Goal: Check status: Check status

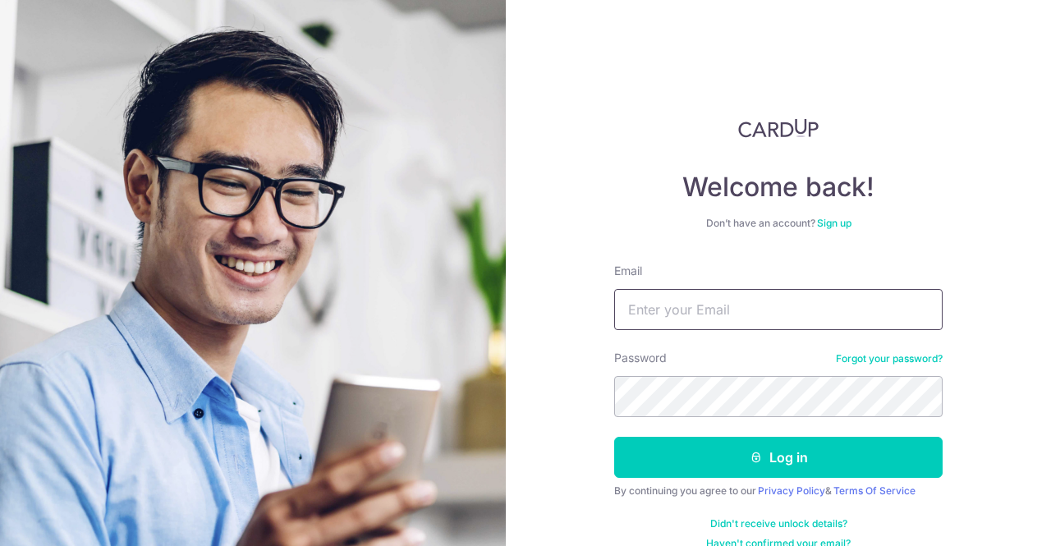
click at [700, 309] on input "Email" at bounding box center [778, 309] width 328 height 41
type input "[EMAIL_ADDRESS][DOMAIN_NAME]"
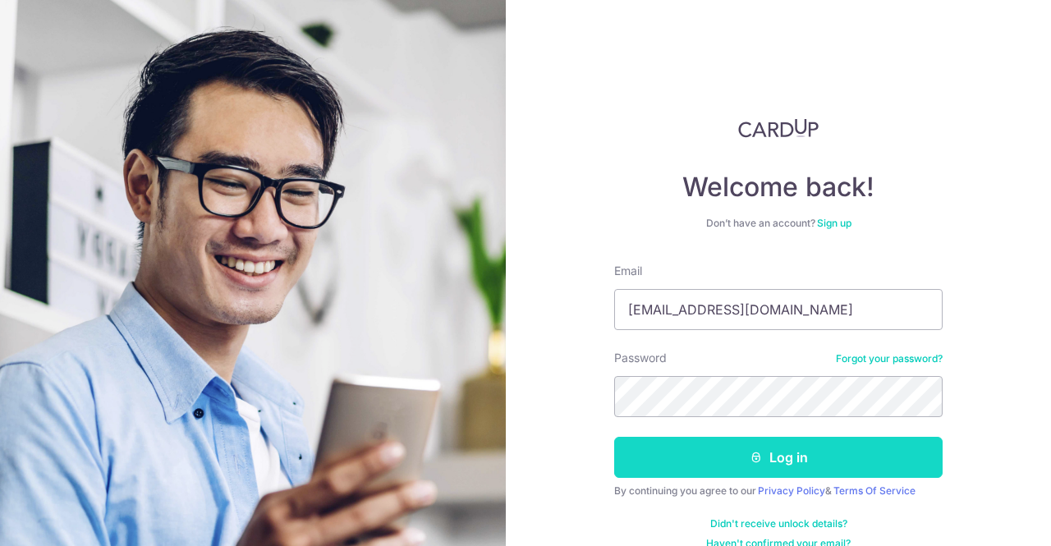
click at [685, 458] on button "Log in" at bounding box center [778, 457] width 328 height 41
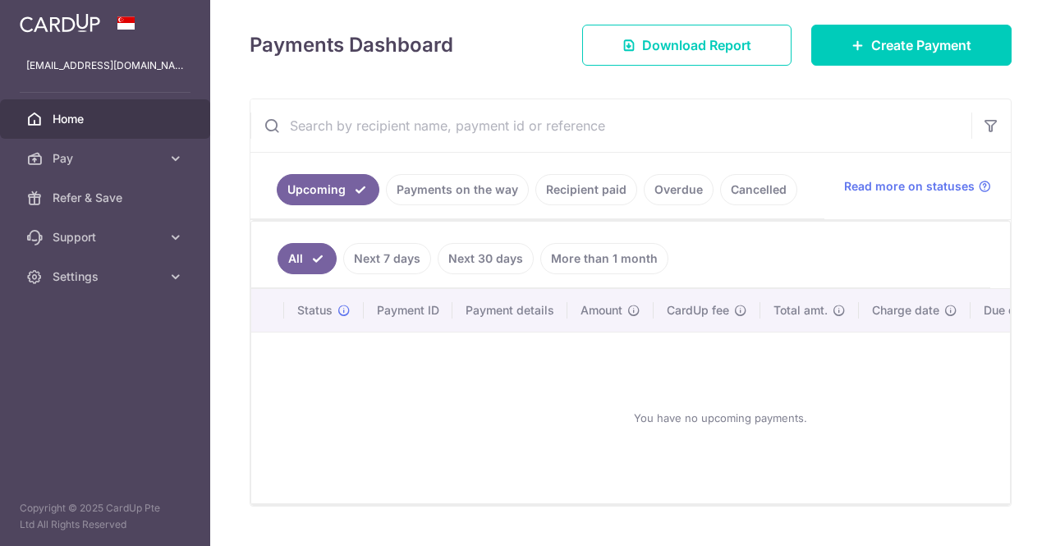
scroll to position [246, 0]
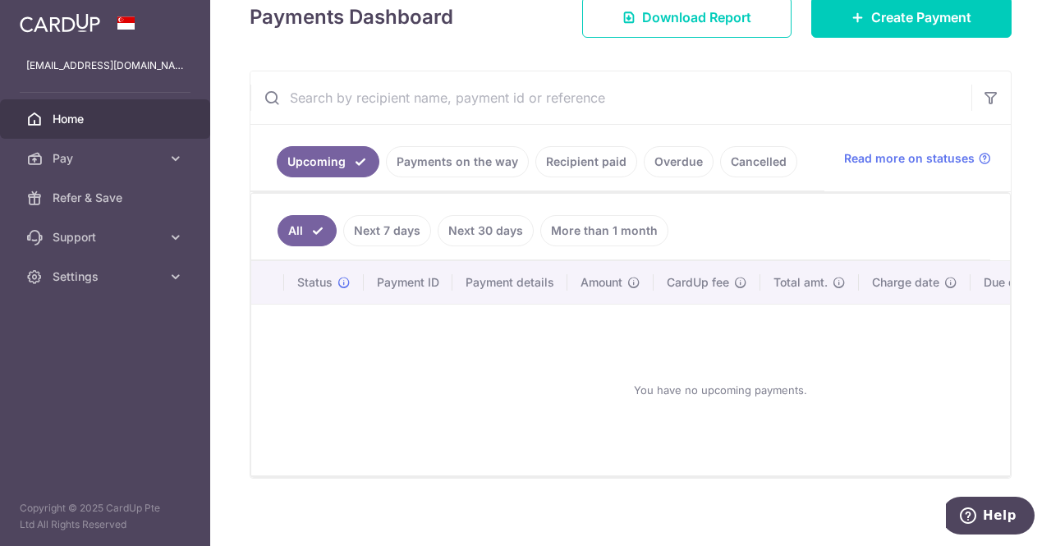
click at [443, 163] on link "Payments on the way" at bounding box center [457, 161] width 143 height 31
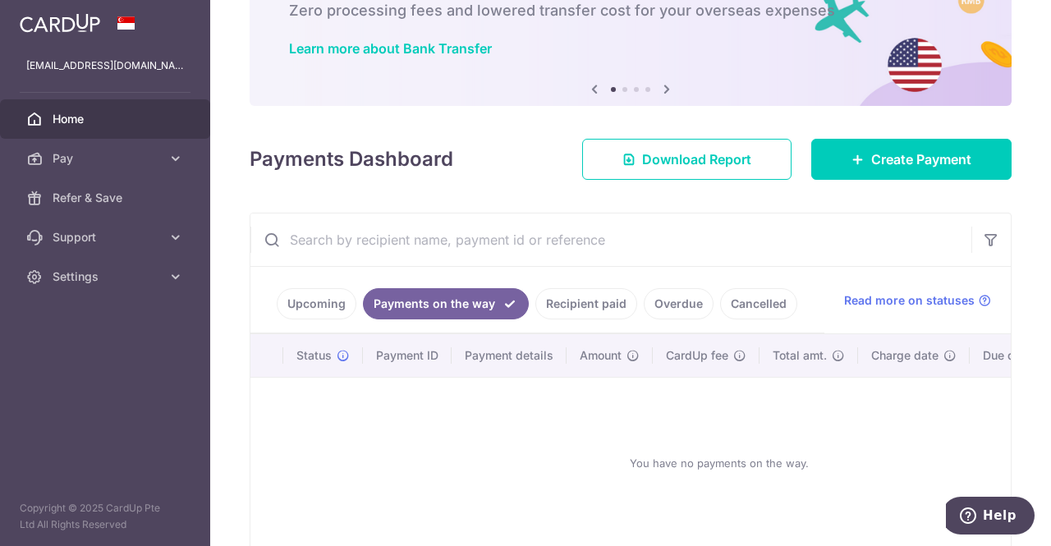
scroll to position [190, 0]
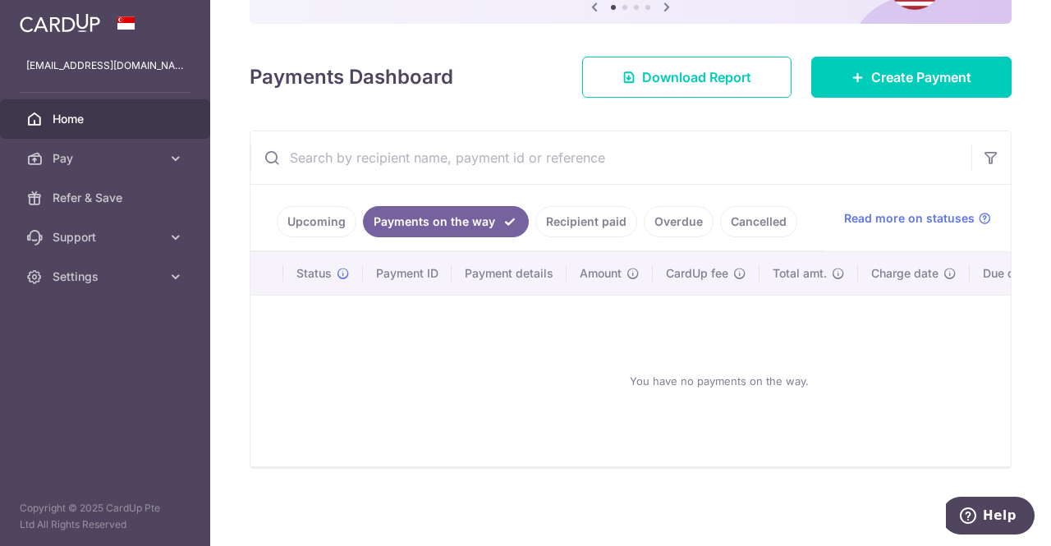
click at [601, 214] on link "Recipient paid" at bounding box center [586, 221] width 102 height 31
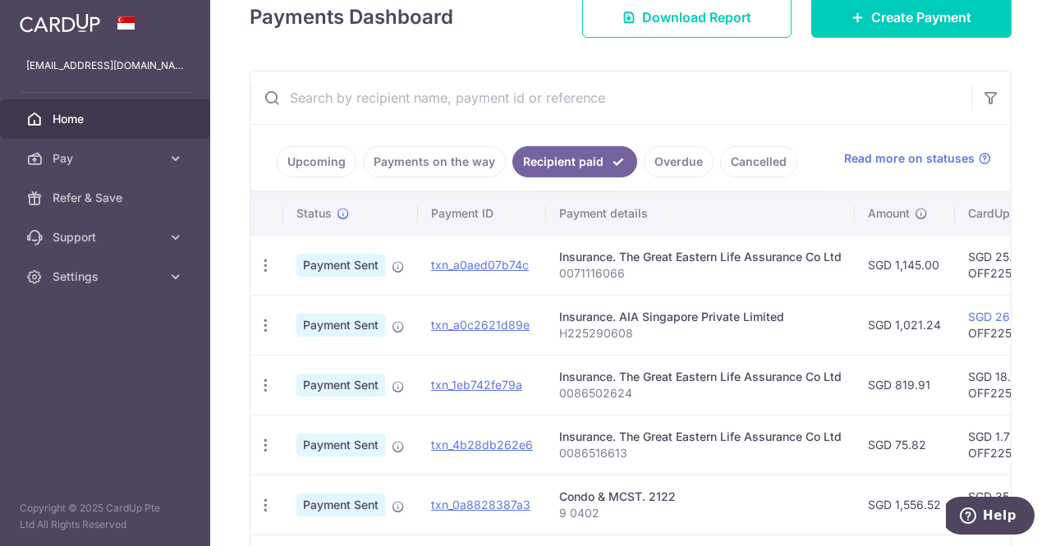
scroll to position [328, 0]
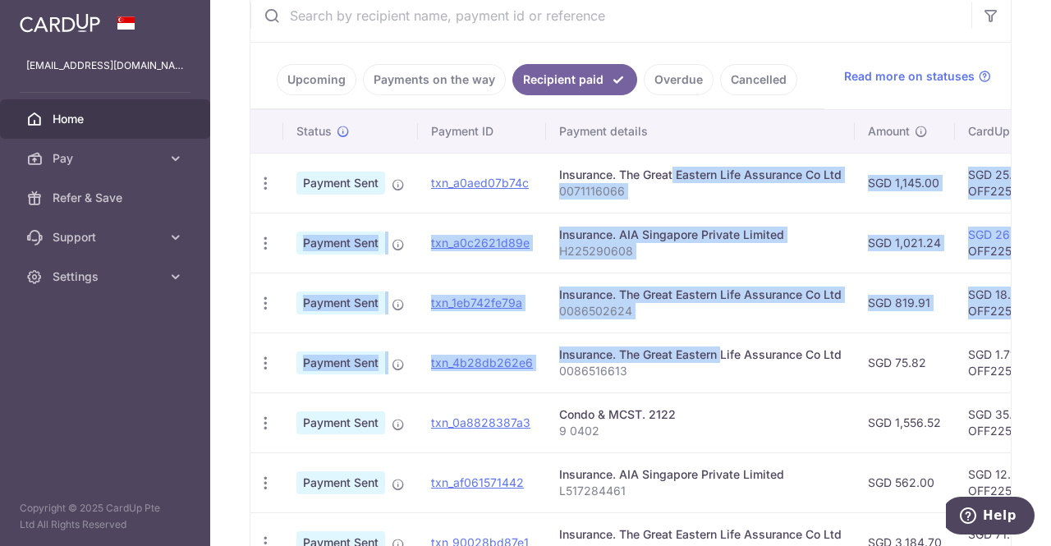
drag, startPoint x: 672, startPoint y: 351, endPoint x: 619, endPoint y: 180, distance: 179.7
click at [619, 180] on tbody "PDF Receipt Payment Sent txn_a0aed07b74c Insurance. The Great Eastern Life Assu…" at bounding box center [872, 452] width 1245 height 599
click at [671, 203] on td "Insurance. The Great Eastern Life Assurance Co Ltd 0071116066" at bounding box center [700, 183] width 309 height 60
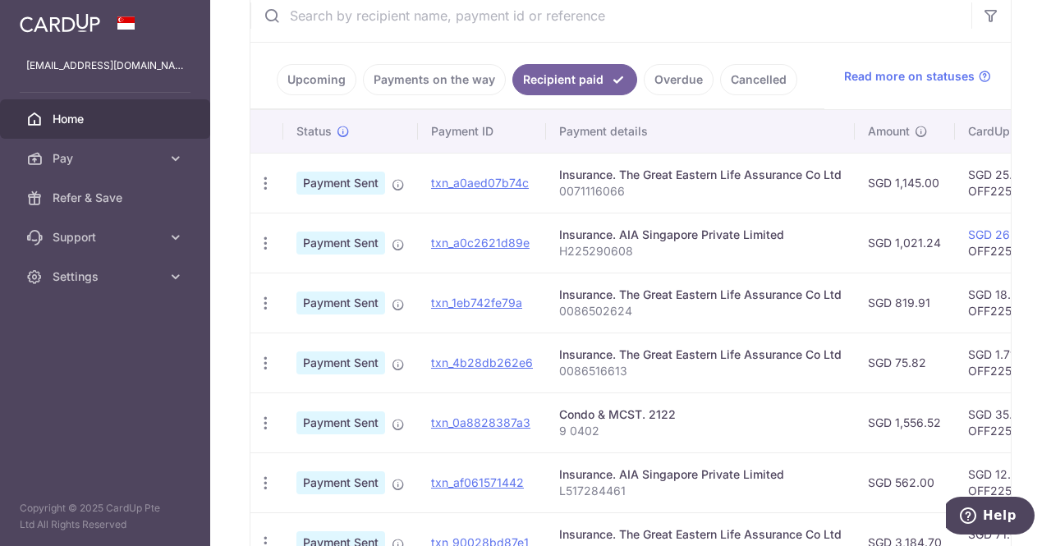
click at [672, 71] on link "Overdue" at bounding box center [679, 79] width 70 height 31
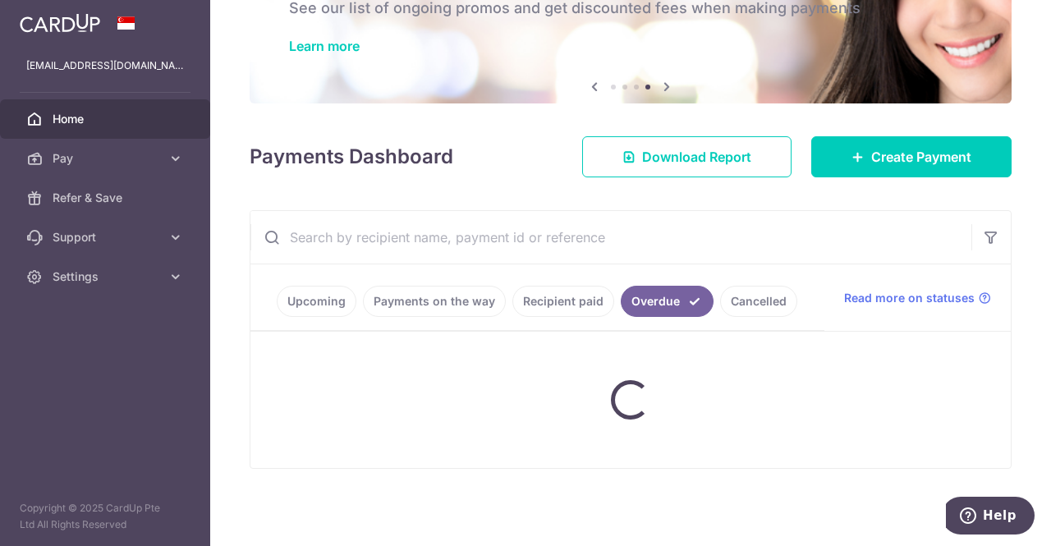
scroll to position [79, 0]
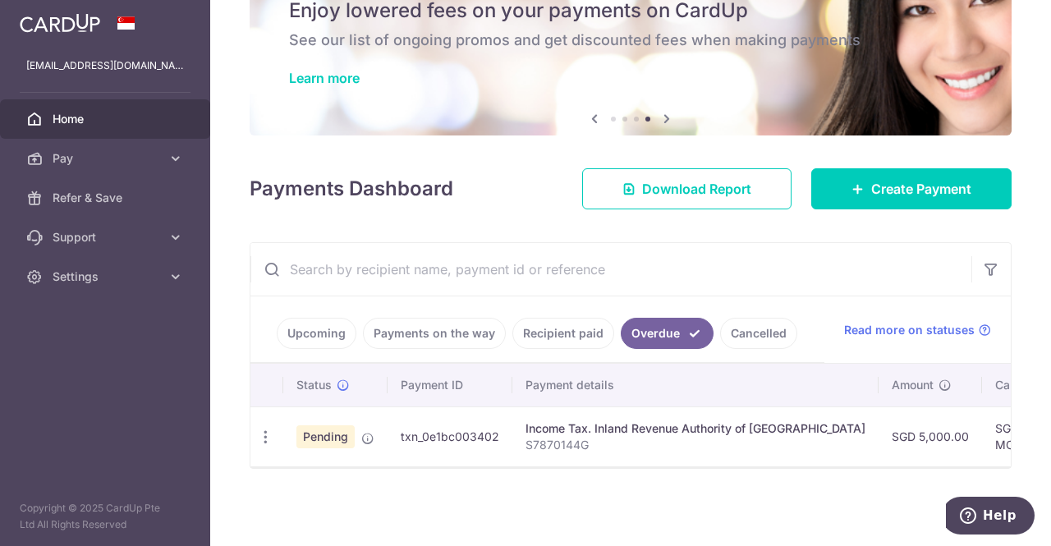
click at [595, 117] on icon at bounding box center [595, 118] width 20 height 21
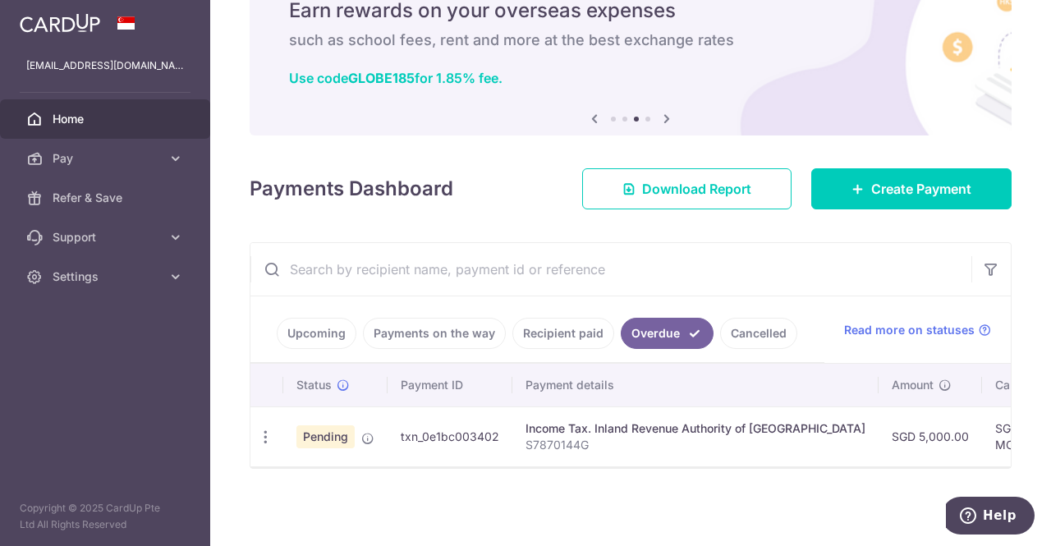
click at [595, 117] on icon at bounding box center [595, 118] width 20 height 21
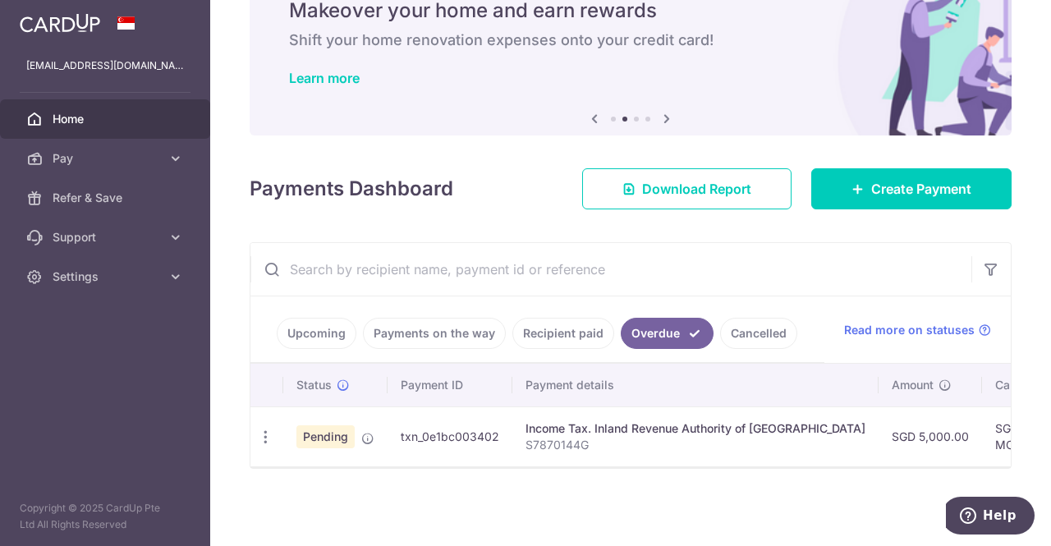
click at [51, 119] on link "Home" at bounding box center [105, 118] width 210 height 39
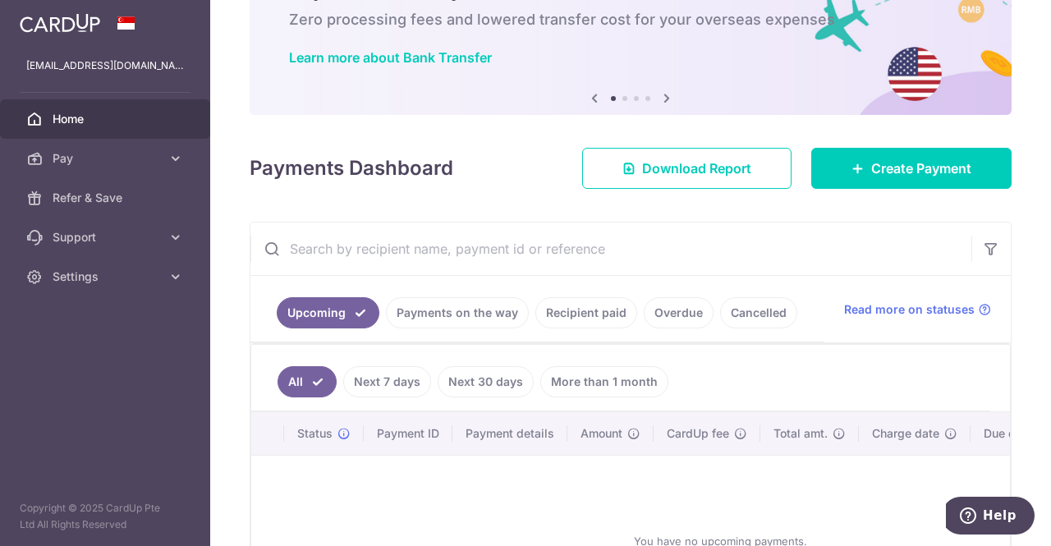
scroll to position [164, 0]
